Goal: Task Accomplishment & Management: Manage account settings

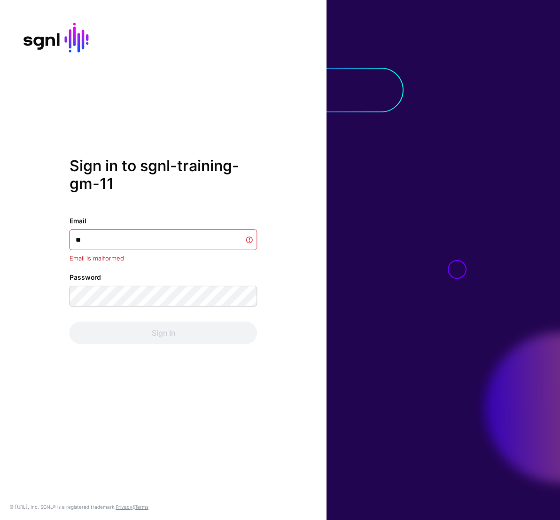
type input "*"
type input "******"
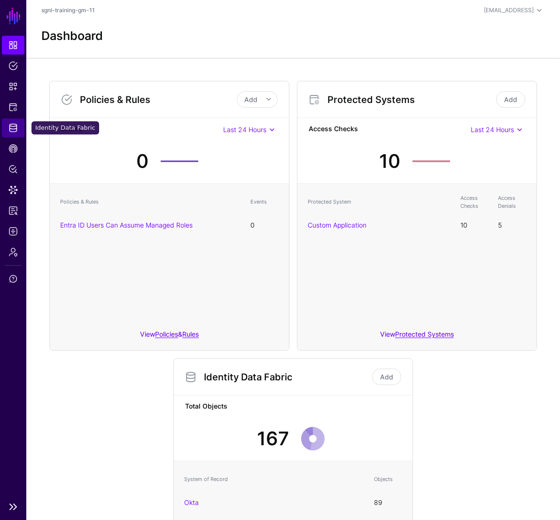
click at [11, 130] on span "Identity Data Fabric" at bounding box center [12, 127] width 9 height 9
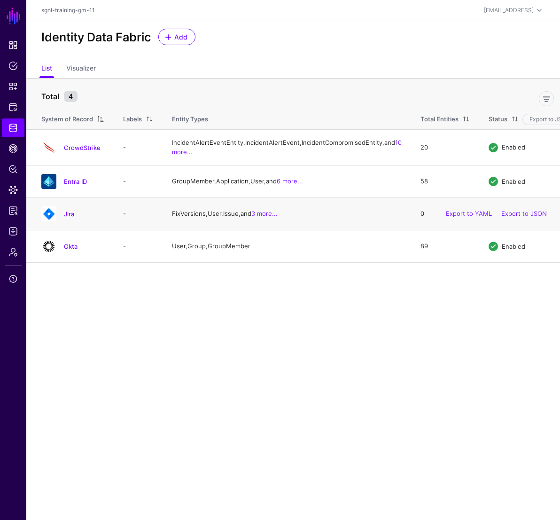
click at [68, 221] on div "Jira" at bounding box center [73, 213] width 71 height 15
click at [68, 218] on link "Jira" at bounding box center [69, 214] width 10 height 8
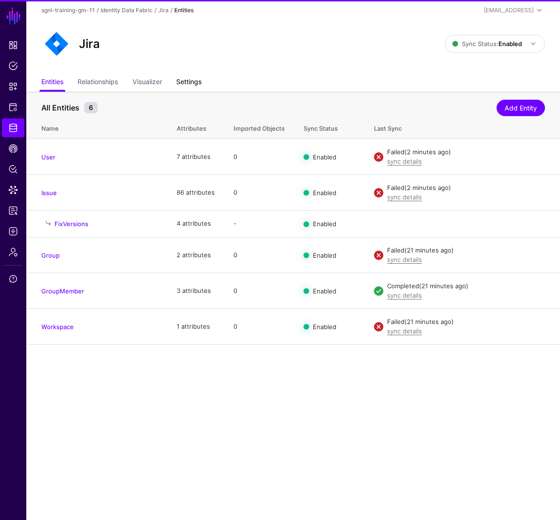
click at [192, 85] on link "Settings" at bounding box center [188, 83] width 25 height 18
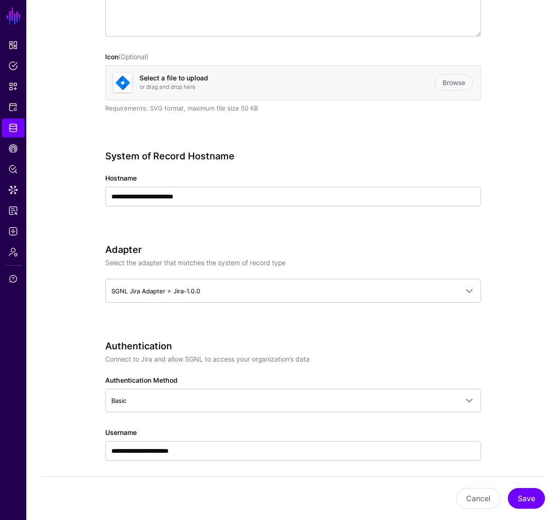
scroll to position [238, 0]
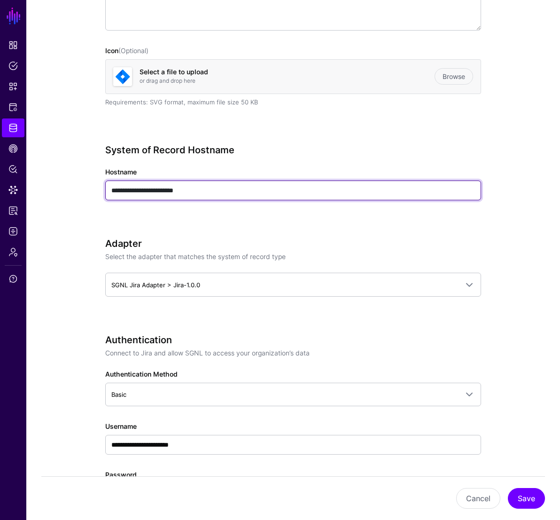
click at [115, 194] on input "**********" at bounding box center [293, 190] width 376 height 20
type input "**********"
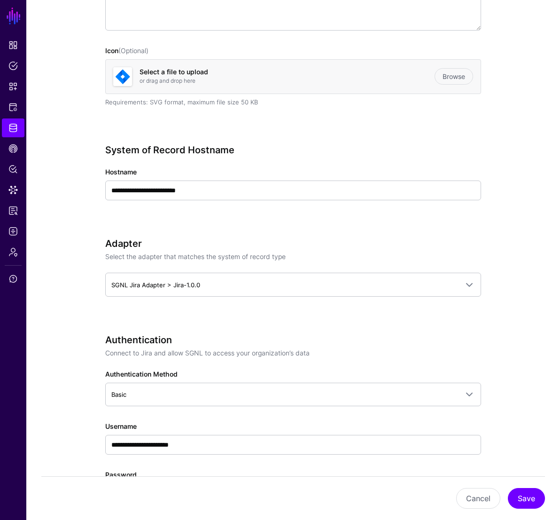
click at [397, 228] on div "**********" at bounding box center [293, 461] width 376 height 1171
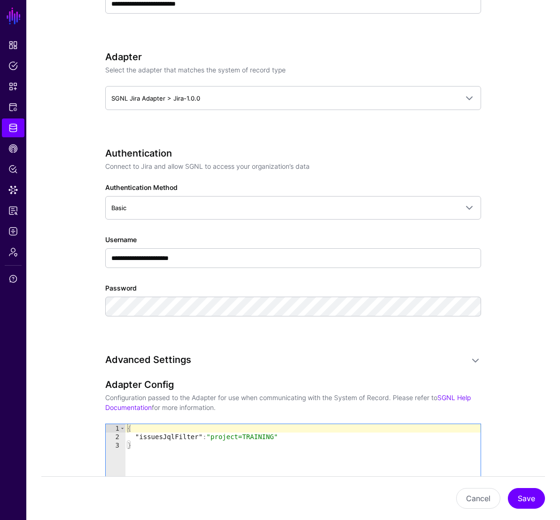
scroll to position [562, 0]
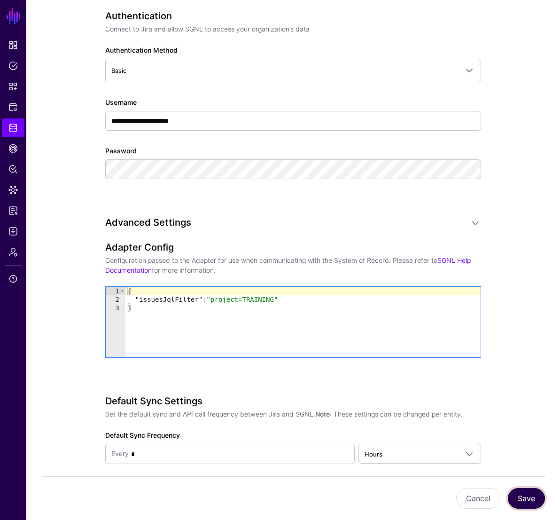
click at [533, 501] on button "Save" at bounding box center [526, 498] width 37 height 21
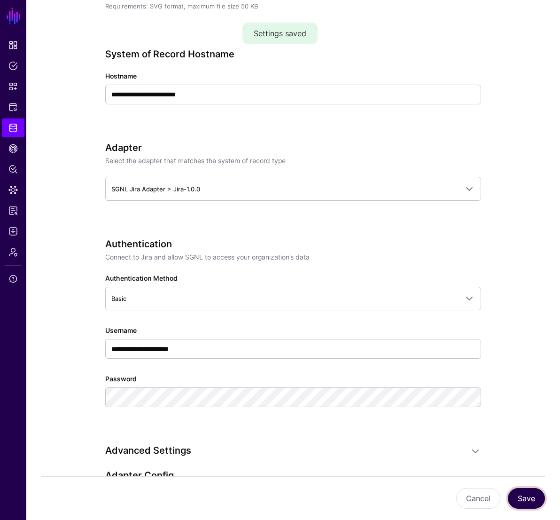
scroll to position [0, 0]
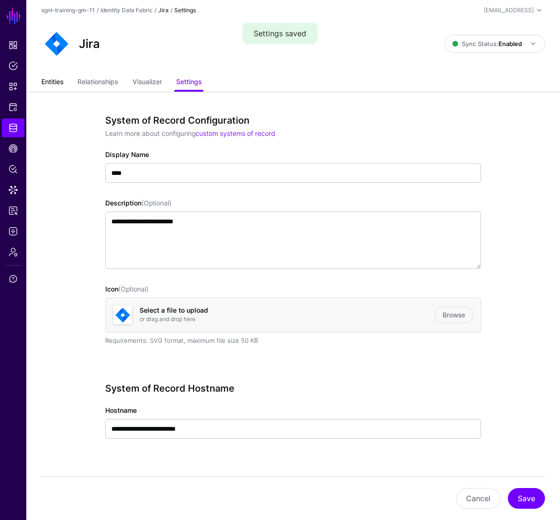
click at [37, 78] on div "Entities Relationships Visualizer Settings" at bounding box center [293, 83] width 534 height 18
click at [56, 78] on link "Entities" at bounding box center [52, 83] width 22 height 18
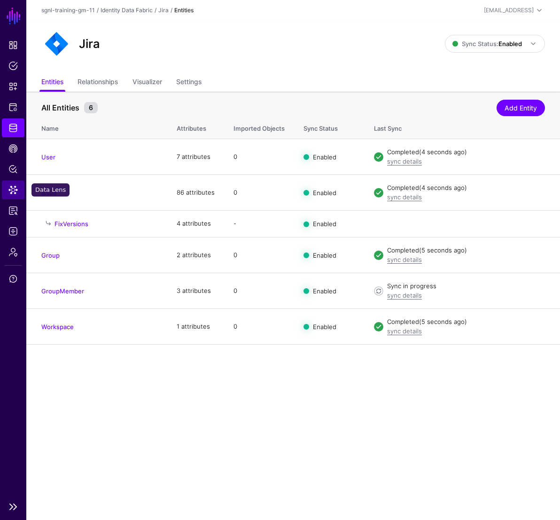
click at [16, 185] on span "Data Lens" at bounding box center [12, 189] width 9 height 9
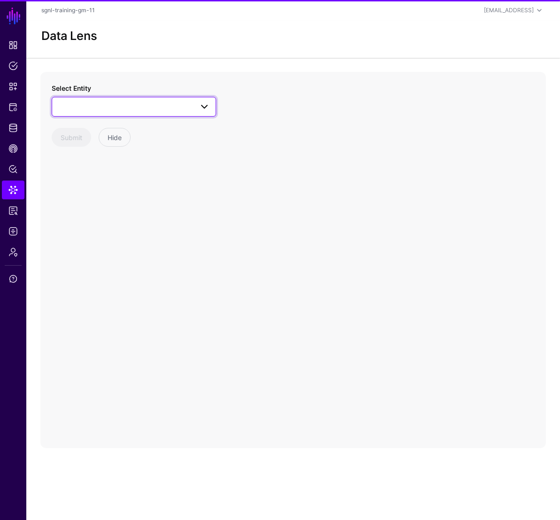
click at [103, 100] on link at bounding box center [134, 107] width 165 height 20
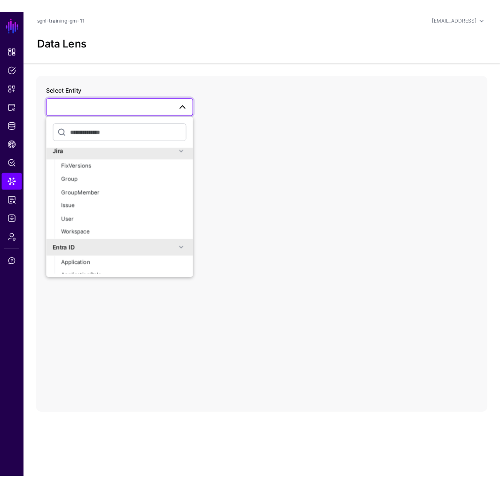
scroll to position [286, 0]
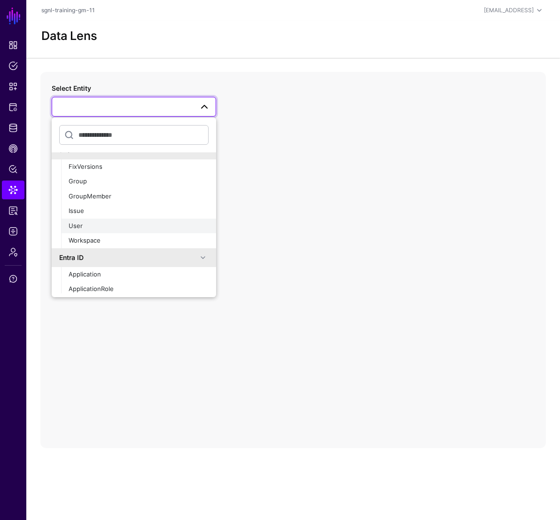
click at [101, 228] on div "User" at bounding box center [139, 225] width 140 height 9
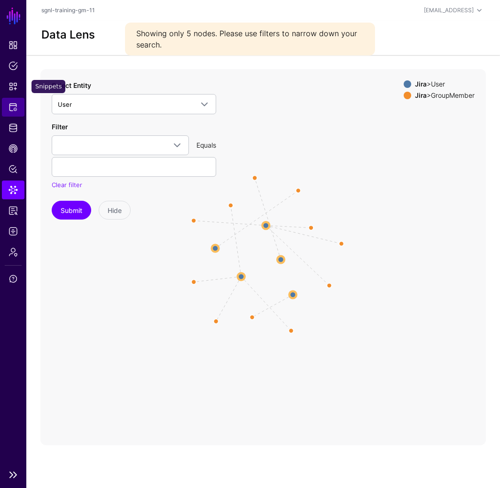
click at [18, 110] on link "Protected Systems" at bounding box center [13, 107] width 23 height 19
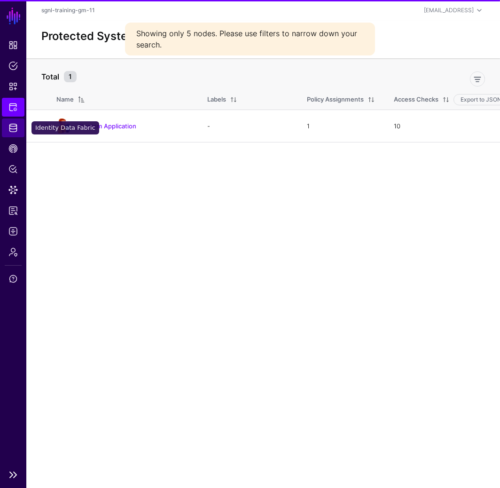
click at [17, 132] on span "Identity Data Fabric" at bounding box center [12, 127] width 9 height 9
